Goal: Register for event/course

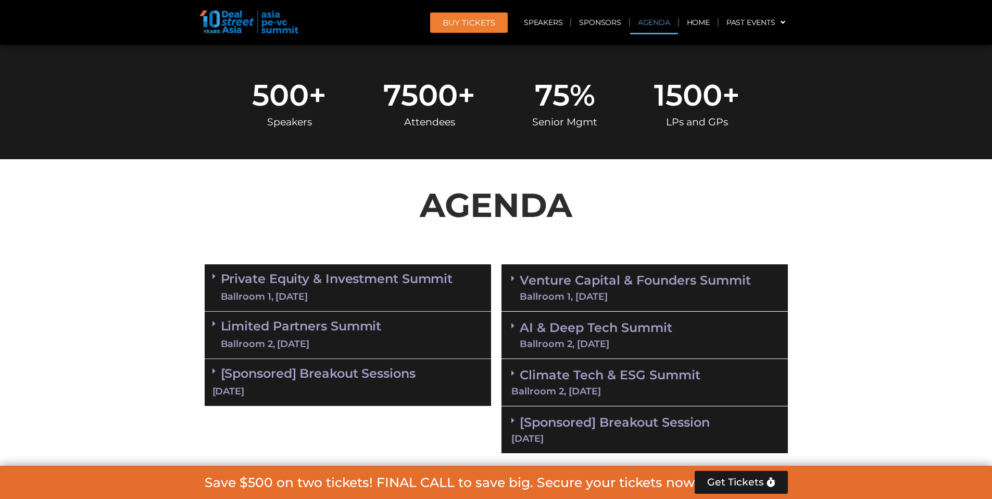
scroll to position [521, 0]
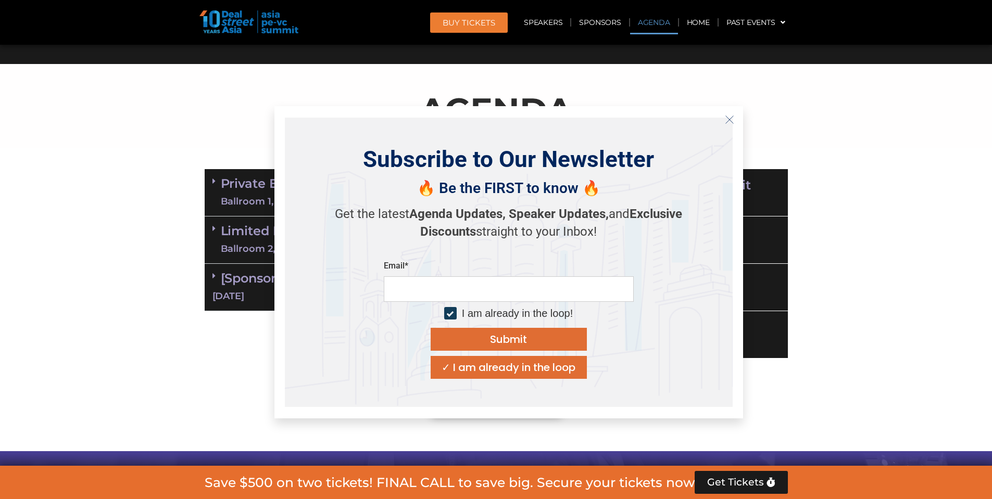
click at [732, 116] on icon "Close" at bounding box center [729, 119] width 9 height 9
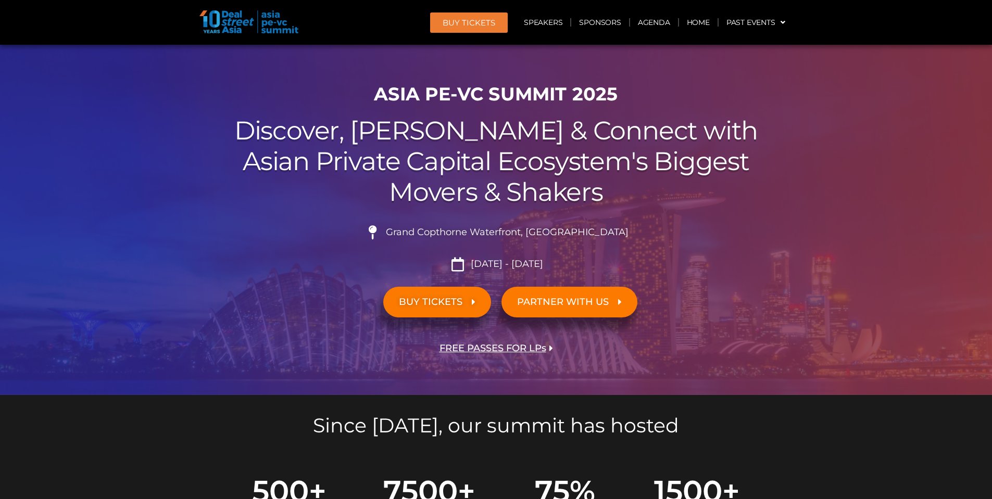
scroll to position [0, 0]
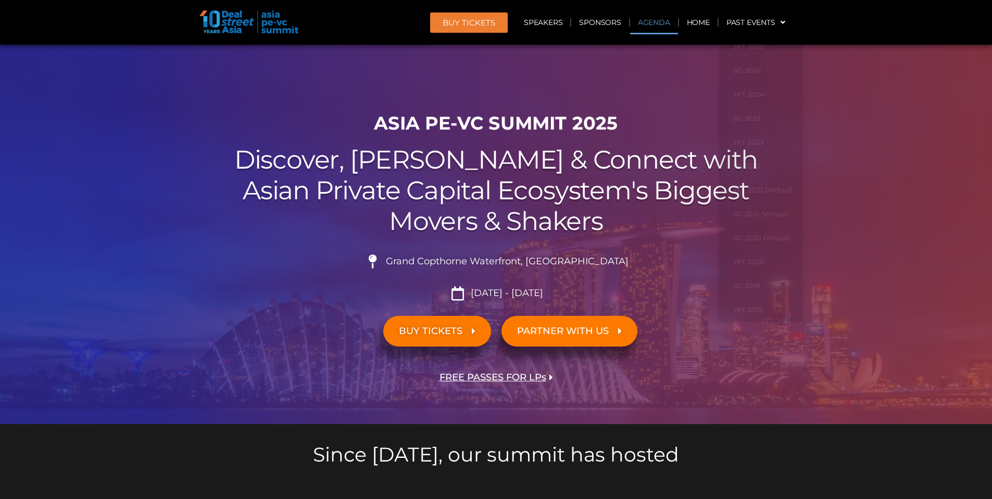
click at [662, 27] on link "Agenda" at bounding box center [654, 22] width 48 height 24
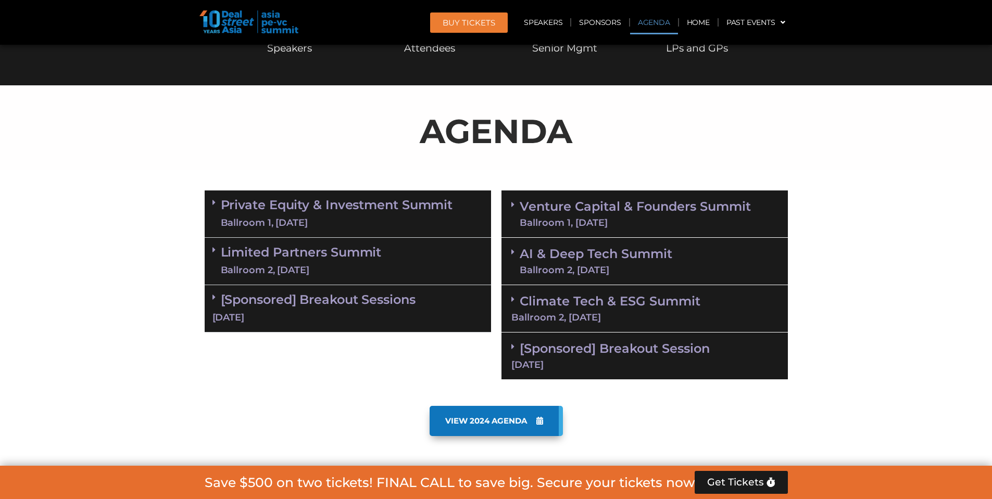
scroll to position [545, 0]
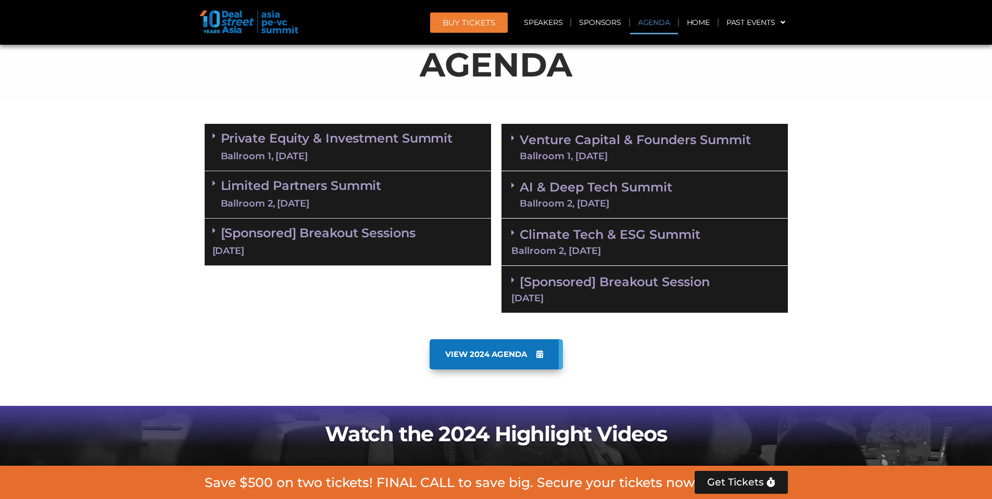
scroll to position [573, 0]
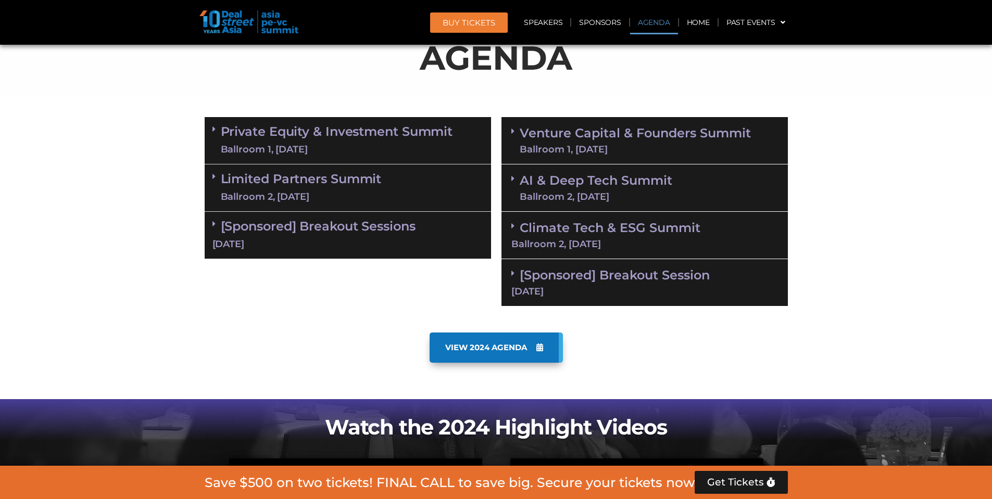
click at [392, 131] on link "Private Equity & Investment Summit Ballroom 1, [DATE]" at bounding box center [337, 140] width 232 height 31
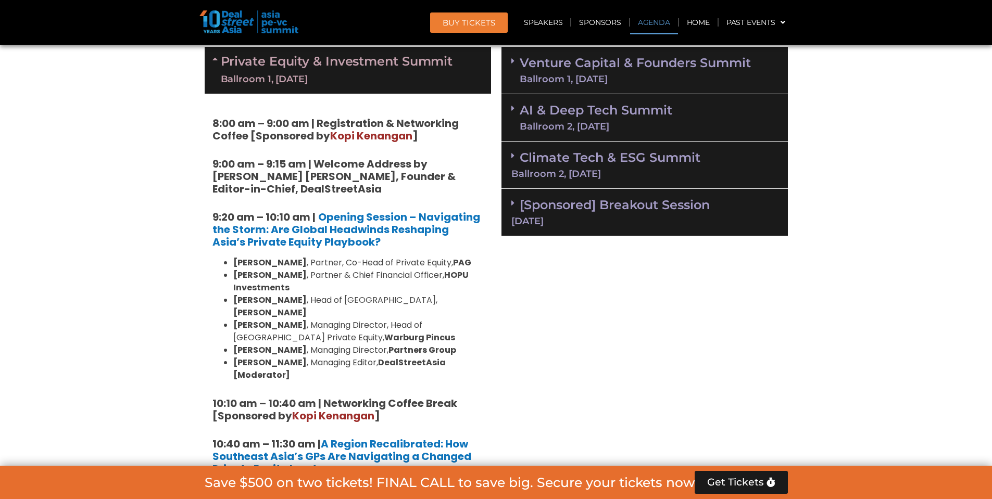
scroll to position [625, 0]
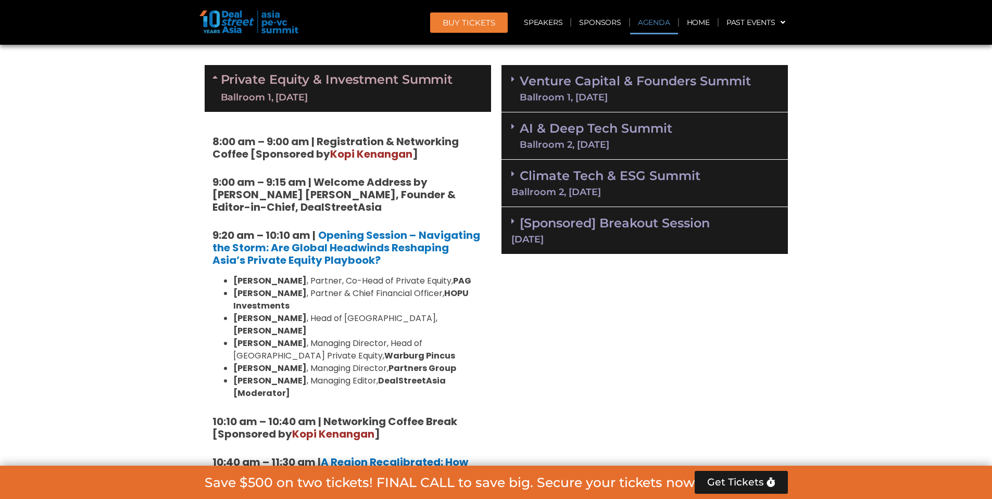
click at [396, 93] on div "Ballroom 1, [DATE]" at bounding box center [337, 97] width 232 height 13
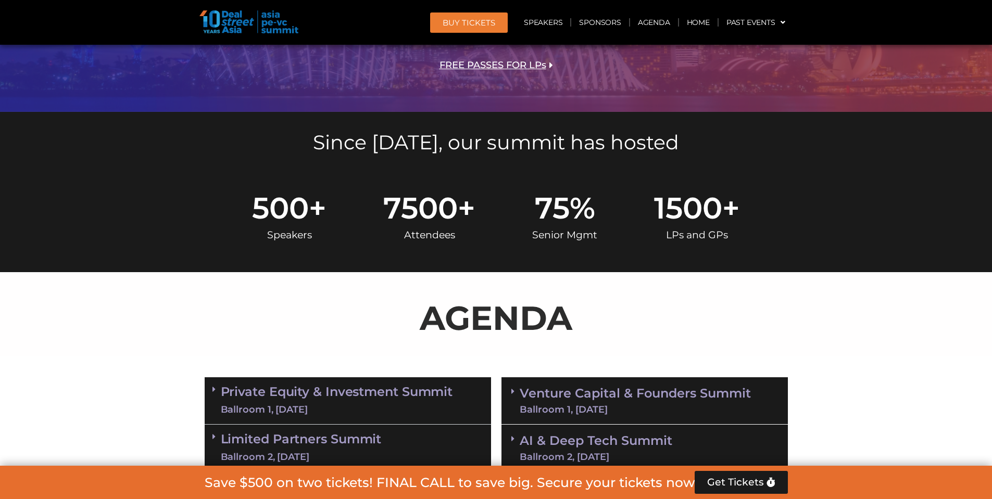
scroll to position [0, 0]
